Goal: Complete application form

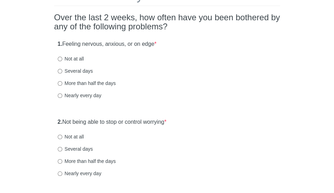
scroll to position [57, 0]
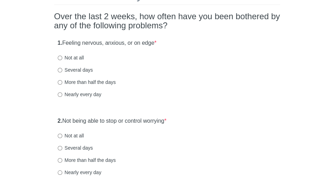
click at [69, 59] on label "Not at all" at bounding box center [71, 57] width 26 height 7
click at [62, 59] on input "Not at all" at bounding box center [60, 58] width 5 height 5
radio input "true"
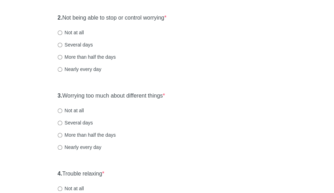
scroll to position [163, 0]
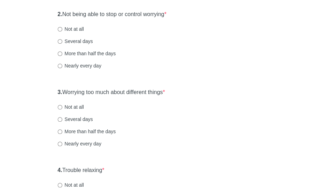
click at [75, 29] on label "Not at all" at bounding box center [71, 29] width 26 height 7
click at [62, 29] on input "Not at all" at bounding box center [60, 29] width 5 height 5
radio input "true"
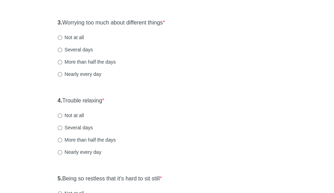
scroll to position [234, 0]
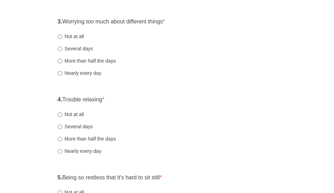
click at [66, 34] on label "Not at all" at bounding box center [71, 36] width 26 height 7
click at [62, 34] on input "Not at all" at bounding box center [60, 36] width 5 height 5
radio input "true"
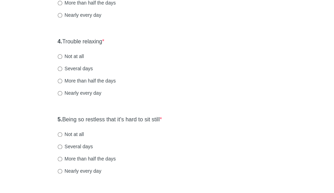
scroll to position [302, 0]
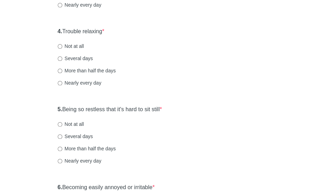
click at [68, 45] on label "Not at all" at bounding box center [71, 46] width 26 height 7
click at [62, 45] on input "Not at all" at bounding box center [60, 46] width 5 height 5
radio input "true"
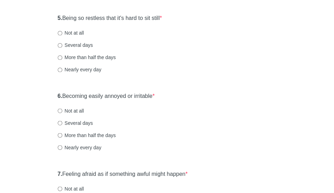
scroll to position [401, 0]
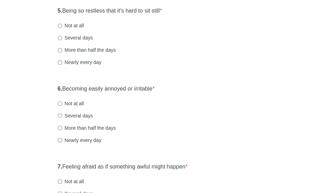
click at [75, 25] on label "Not at all" at bounding box center [71, 25] width 26 height 7
click at [62, 25] on input "Not at all" at bounding box center [60, 25] width 5 height 5
radio input "true"
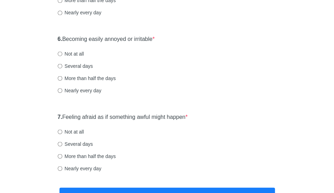
scroll to position [457, 0]
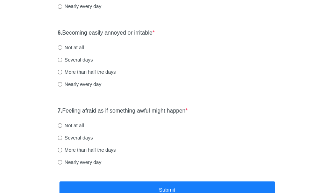
click at [83, 56] on label "Several days" at bounding box center [75, 59] width 35 height 7
click at [62, 57] on input "Several days" at bounding box center [60, 59] width 5 height 5
radio input "true"
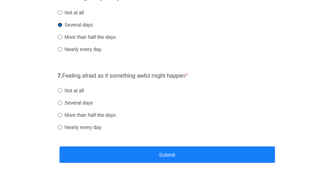
scroll to position [497, 0]
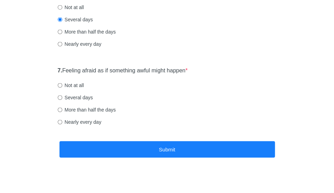
click at [80, 85] on label "Not at all" at bounding box center [71, 84] width 26 height 7
click at [62, 85] on input "Not at all" at bounding box center [60, 85] width 5 height 5
radio input "true"
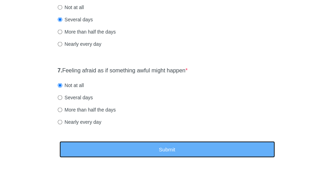
click at [111, 149] on button "Submit" at bounding box center [166, 149] width 215 height 16
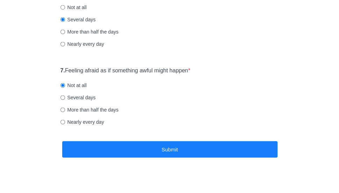
scroll to position [0, 0]
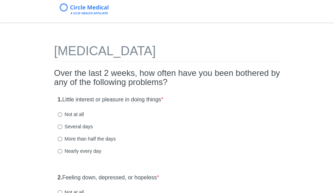
click at [75, 112] on label "Not at all" at bounding box center [71, 114] width 26 height 7
click at [62, 112] on input "Not at all" at bounding box center [60, 114] width 5 height 5
radio input "true"
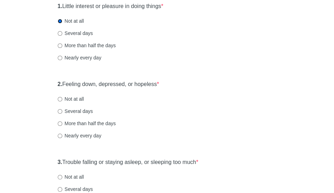
scroll to position [106, 0]
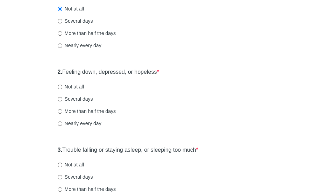
click at [77, 87] on label "Not at all" at bounding box center [71, 86] width 26 height 7
click at [62, 87] on input "Not at all" at bounding box center [60, 87] width 5 height 5
radio input "true"
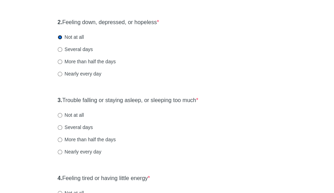
scroll to position [194, 0]
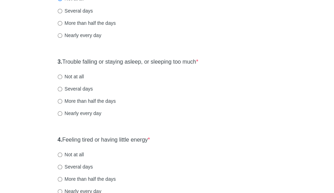
click at [73, 78] on label "Not at all" at bounding box center [71, 76] width 26 height 7
click at [62, 78] on input "Not at all" at bounding box center [60, 76] width 5 height 5
radio input "true"
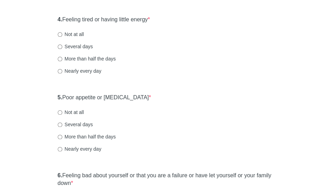
scroll to position [315, 0]
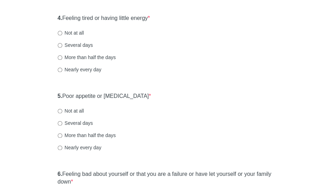
click at [66, 31] on label "Not at all" at bounding box center [71, 32] width 26 height 7
click at [62, 31] on input "Not at all" at bounding box center [60, 33] width 5 height 5
radio input "true"
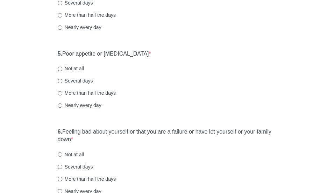
scroll to position [373, 0]
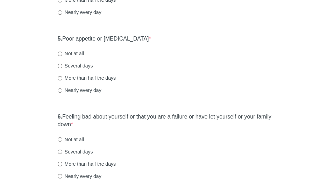
click at [76, 53] on label "Not at all" at bounding box center [71, 53] width 26 height 7
click at [62, 53] on input "Not at all" at bounding box center [60, 53] width 5 height 5
radio input "true"
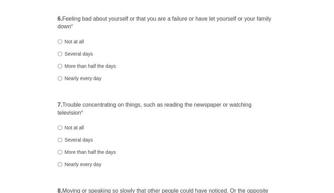
scroll to position [472, 0]
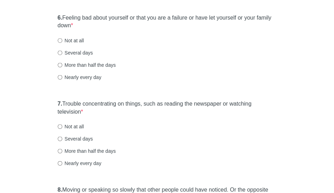
click at [76, 37] on label "Not at all" at bounding box center [71, 40] width 26 height 7
click at [62, 38] on input "Not at all" at bounding box center [60, 40] width 5 height 5
radio input "true"
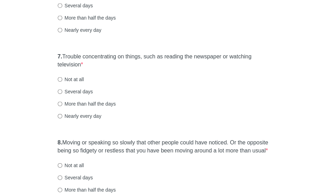
scroll to position [522, 0]
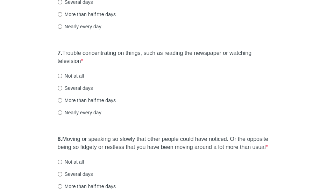
click at [66, 76] on label "Not at all" at bounding box center [71, 75] width 26 height 7
click at [62, 76] on input "Not at all" at bounding box center [60, 76] width 5 height 5
radio input "true"
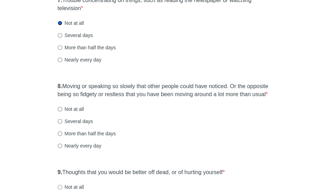
scroll to position [590, 0]
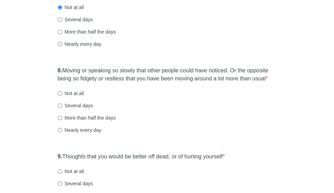
click at [70, 91] on label "Not at all" at bounding box center [71, 93] width 26 height 7
click at [62, 91] on input "Not at all" at bounding box center [60, 93] width 5 height 5
radio input "true"
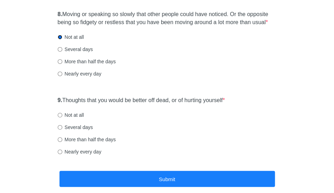
scroll to position [649, 0]
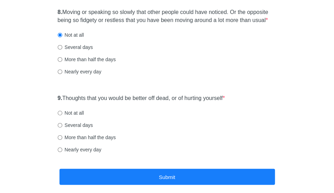
click at [79, 113] on label "Not at all" at bounding box center [71, 112] width 26 height 7
click at [62, 113] on input "Not at all" at bounding box center [60, 113] width 5 height 5
radio input "true"
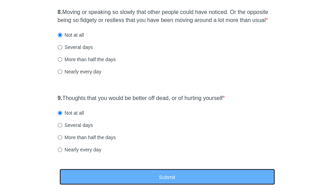
click at [160, 174] on button "Submit" at bounding box center [166, 177] width 215 height 16
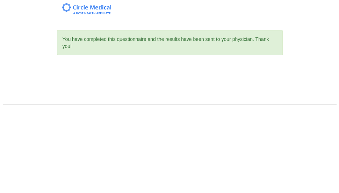
scroll to position [0, 0]
